Goal: Navigation & Orientation: Find specific page/section

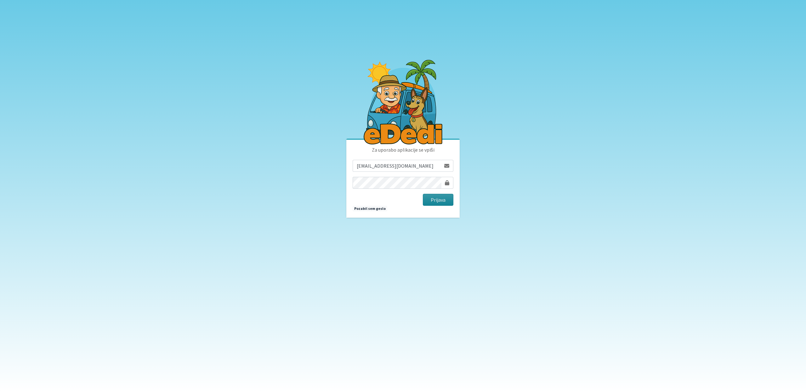
click at [434, 205] on button "Prijava" at bounding box center [438, 200] width 31 height 12
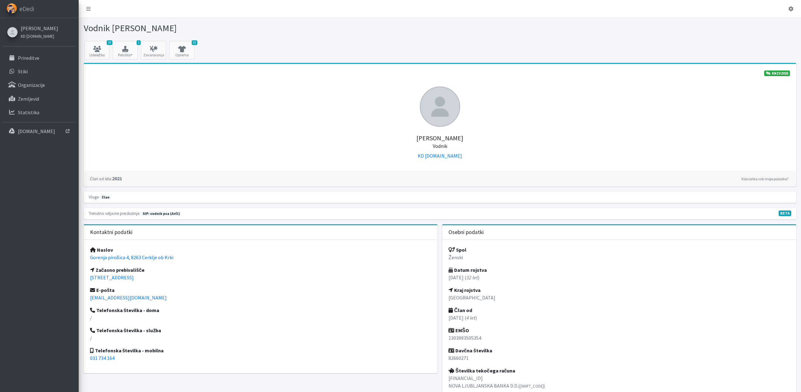
click at [163, 215] on span "SIP: vodnik psa (Arči)" at bounding box center [161, 214] width 41 height 6
click at [87, 48] on icon at bounding box center [96, 49] width 21 height 6
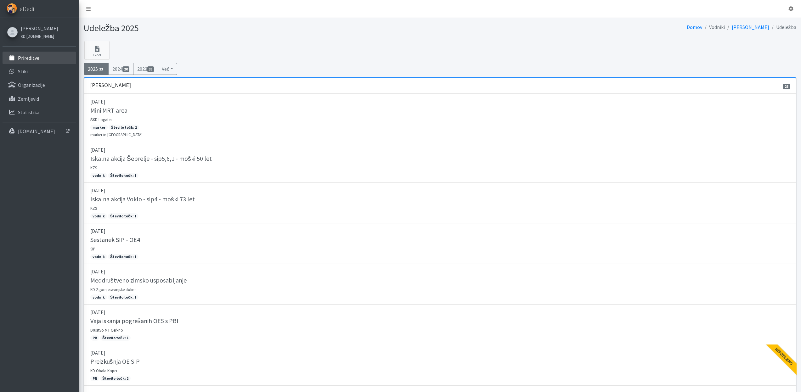
click at [50, 59] on link "Prireditve" at bounding box center [40, 58] width 74 height 13
